Goal: Communication & Community: Answer question/provide support

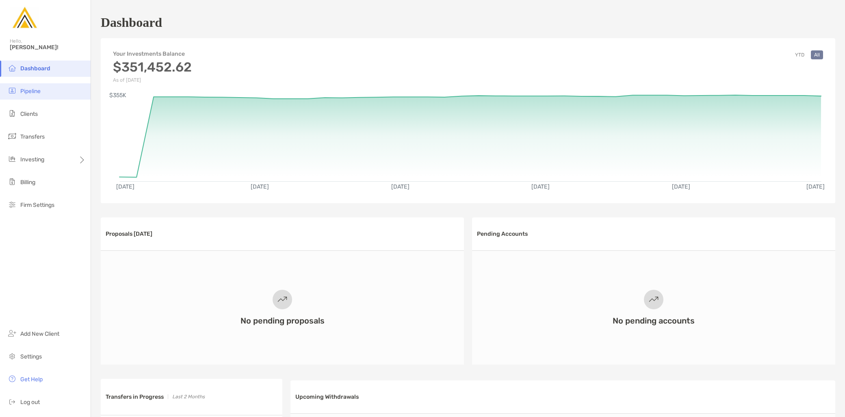
click at [33, 96] on li "Pipeline" at bounding box center [45, 91] width 91 height 16
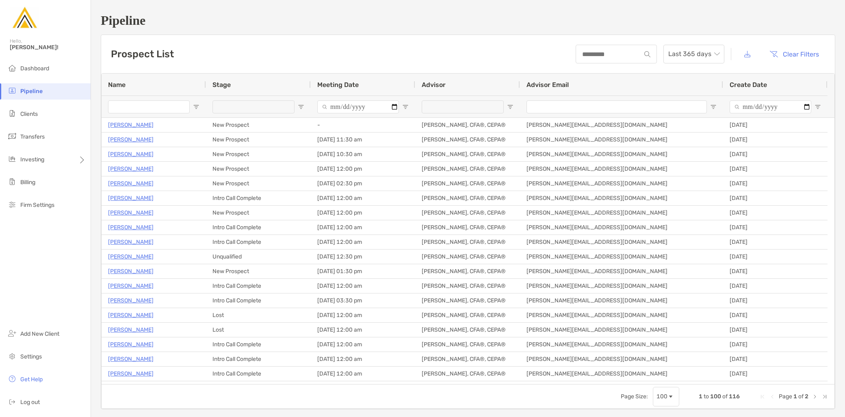
type input "**********"
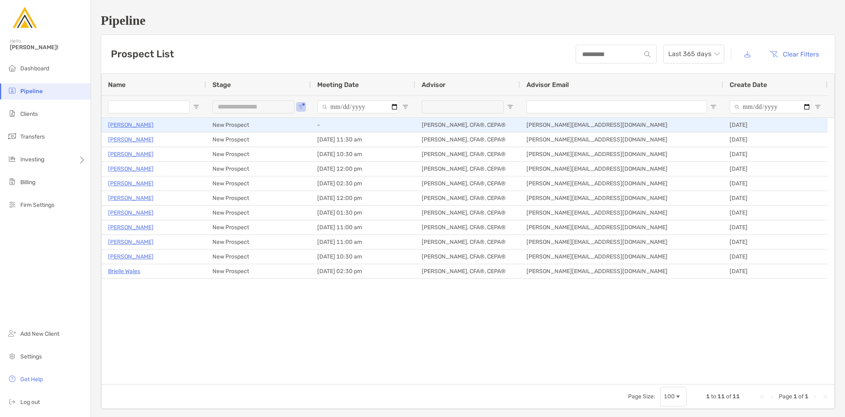
click at [131, 124] on p "Melissa Russo" at bounding box center [131, 125] width 46 height 10
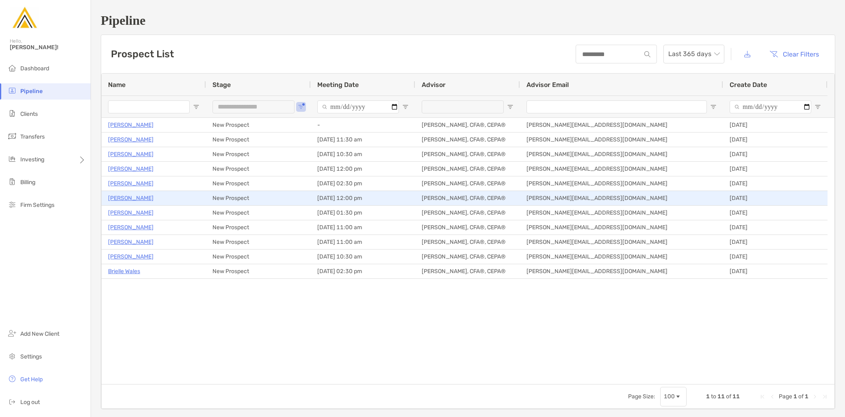
click at [128, 196] on p "William Oliver" at bounding box center [131, 198] width 46 height 10
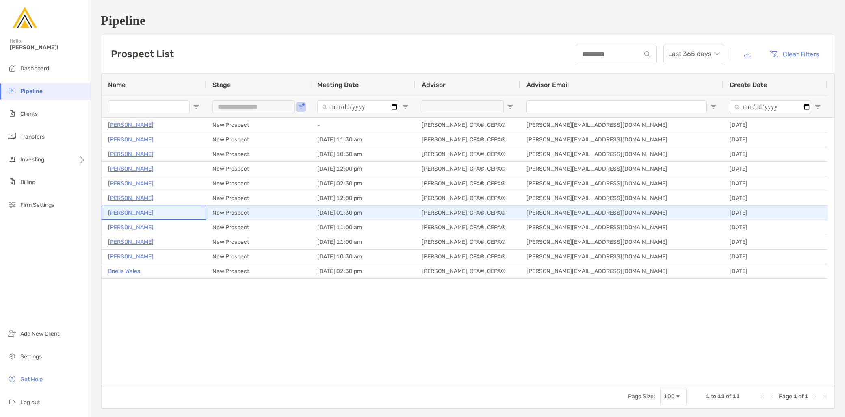
click at [135, 213] on p "[PERSON_NAME]" at bounding box center [131, 213] width 46 height 10
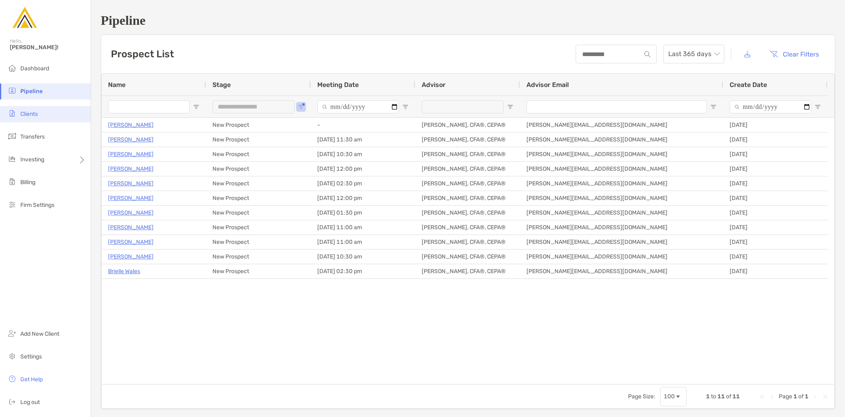
click at [31, 115] on span "Clients" at bounding box center [28, 114] width 17 height 7
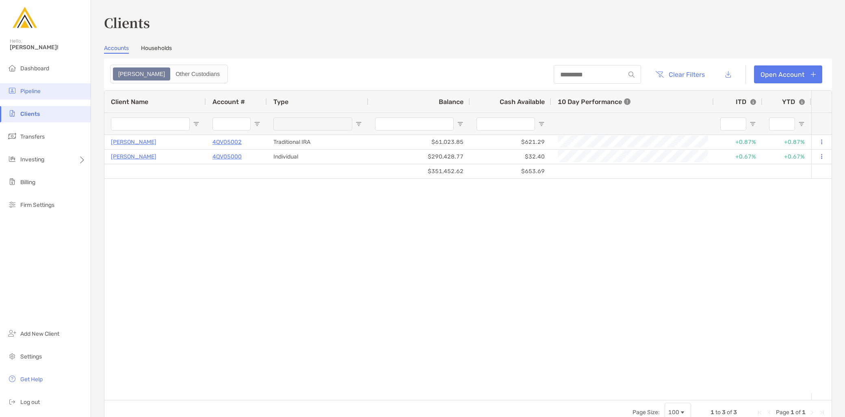
click at [39, 96] on li "Pipeline" at bounding box center [45, 91] width 91 height 16
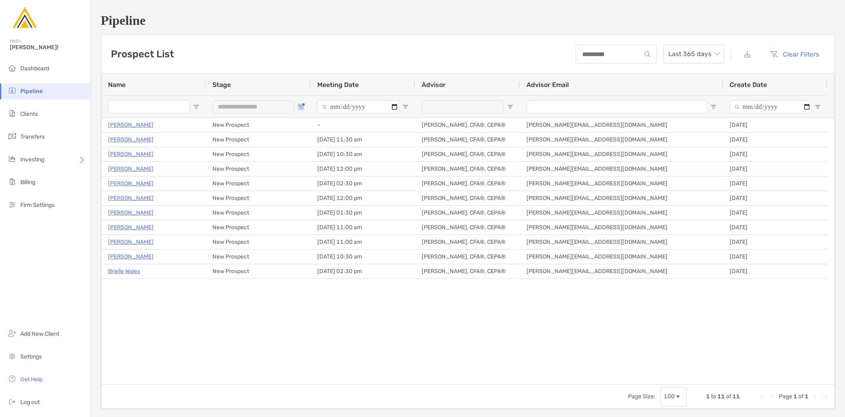
click at [298, 109] on span "Open Filter Menu" at bounding box center [301, 107] width 7 height 7
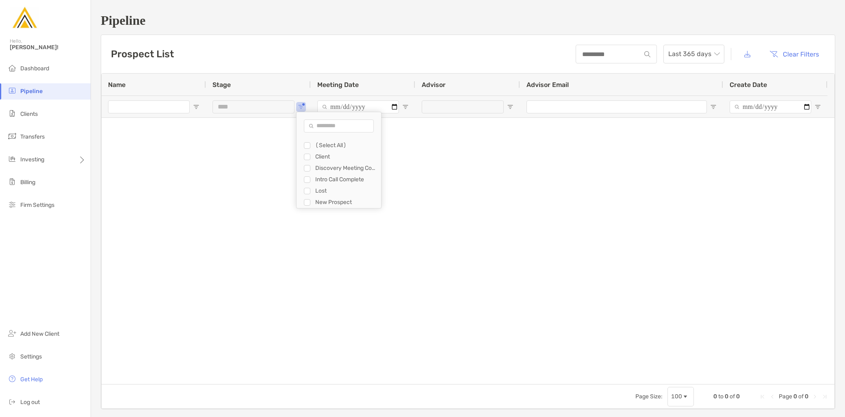
type input "**********"
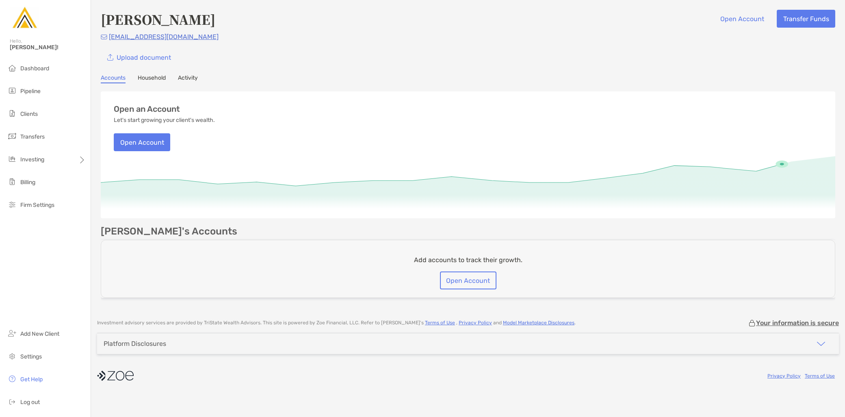
click at [190, 74] on link "Activity" at bounding box center [188, 78] width 20 height 9
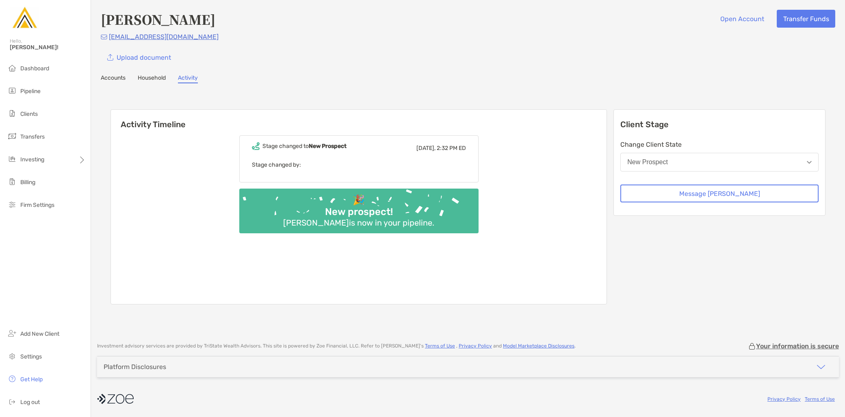
click at [151, 78] on link "Household" at bounding box center [152, 78] width 28 height 9
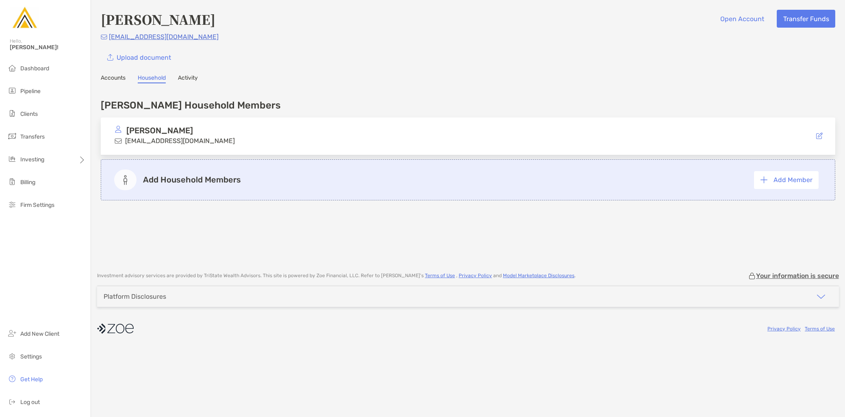
click at [107, 79] on link "Accounts" at bounding box center [113, 78] width 25 height 9
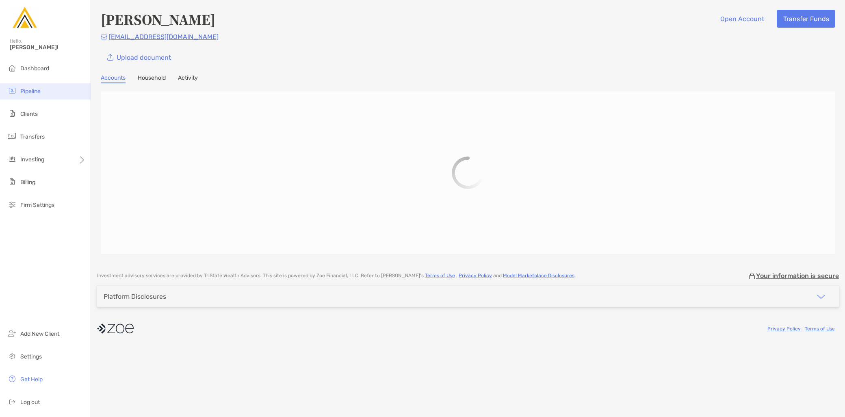
click at [37, 92] on span "Pipeline" at bounding box center [30, 91] width 20 height 7
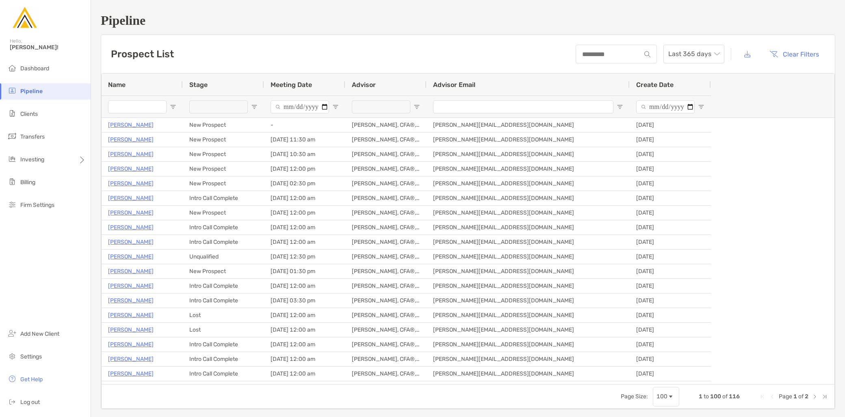
type input "**********"
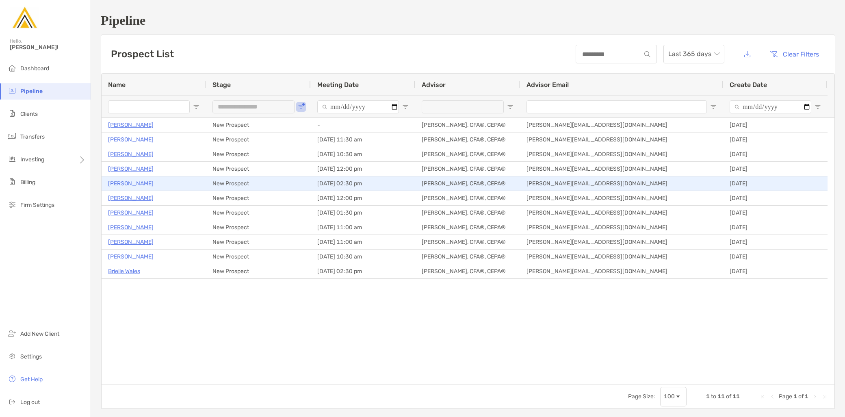
click at [123, 183] on p "Edwin Hobbs" at bounding box center [131, 183] width 46 height 10
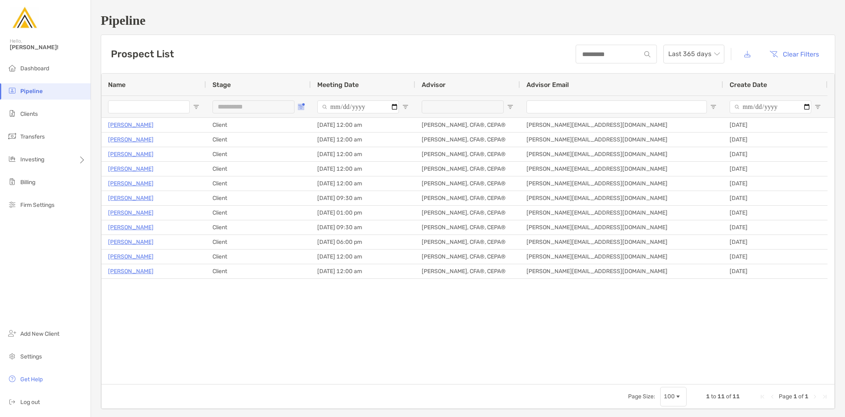
click at [301, 109] on span "Open Filter Menu" at bounding box center [301, 107] width 7 height 7
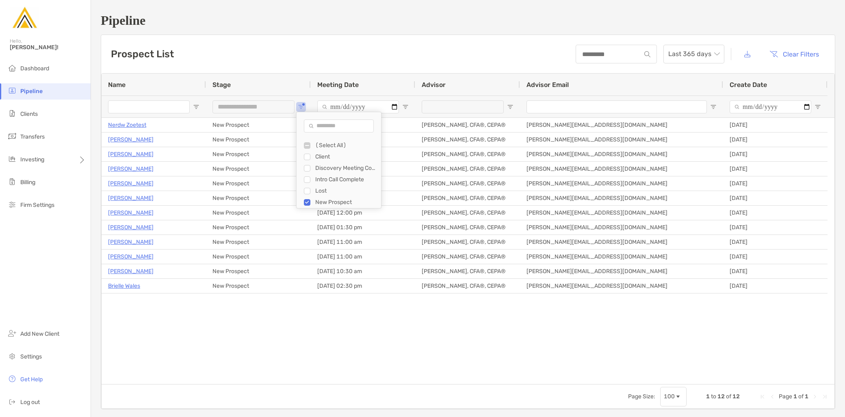
click at [256, 346] on div "Nerdw Zoetest New Prospect 09/26/2025 - 01:30 pm Jeff Kaczmarczyk II, CFA®, CEP…" at bounding box center [468, 251] width 733 height 266
click at [303, 107] on span "Open Filter Menu" at bounding box center [301, 107] width 7 height 7
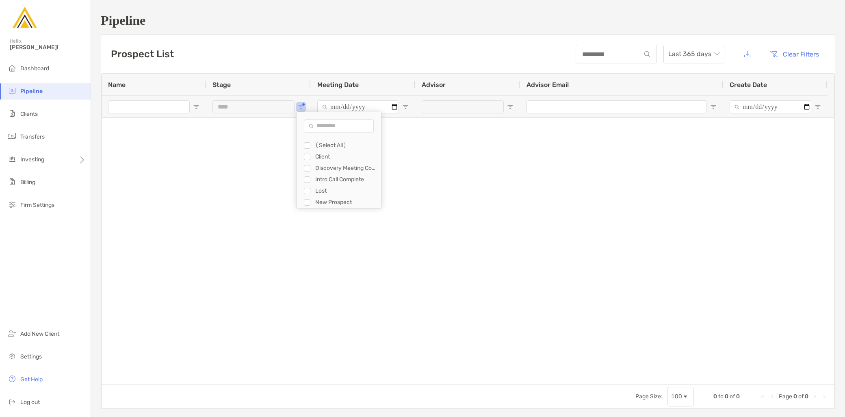
type input "**********"
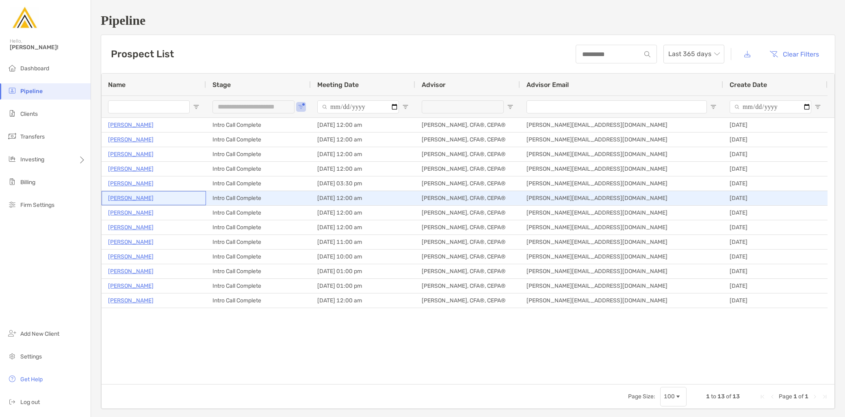
click at [143, 197] on p "[PERSON_NAME]" at bounding box center [131, 198] width 46 height 10
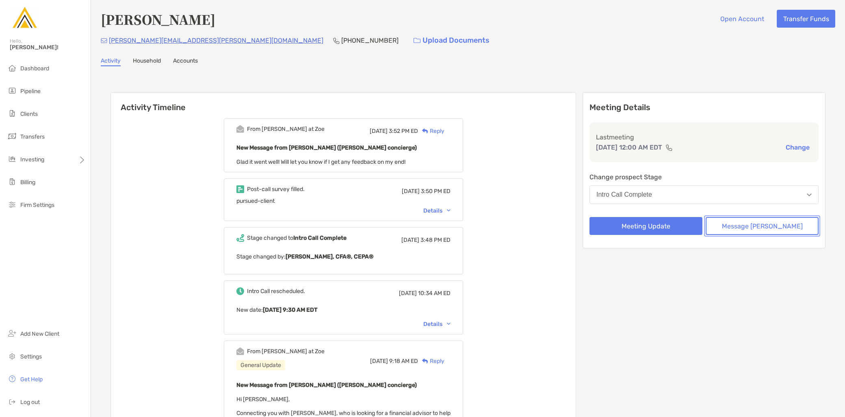
click at [772, 229] on button "Message [PERSON_NAME]" at bounding box center [762, 226] width 113 height 18
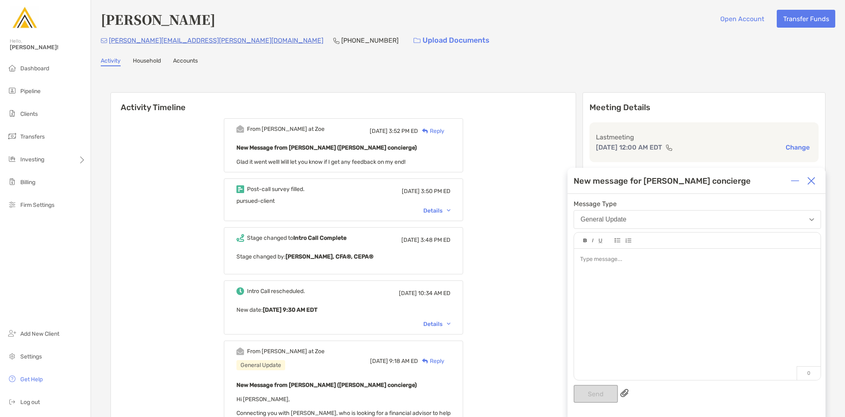
click at [649, 324] on div at bounding box center [697, 310] width 247 height 123
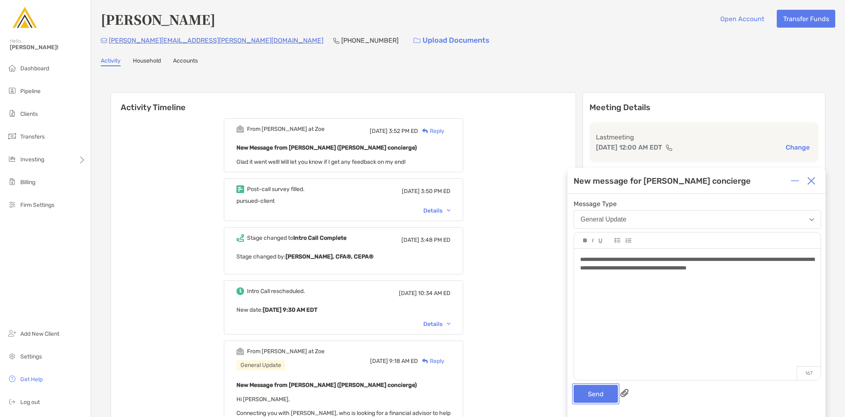
click at [599, 388] on button "Send" at bounding box center [596, 394] width 44 height 18
